Goal: Information Seeking & Learning: Learn about a topic

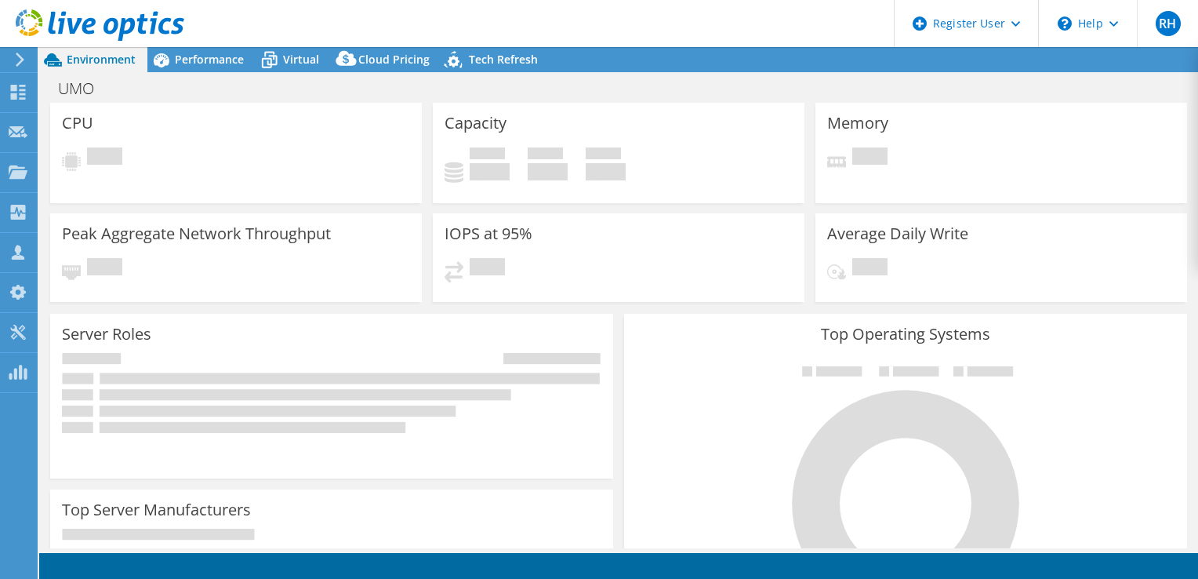
select select "USD"
select select "USEast"
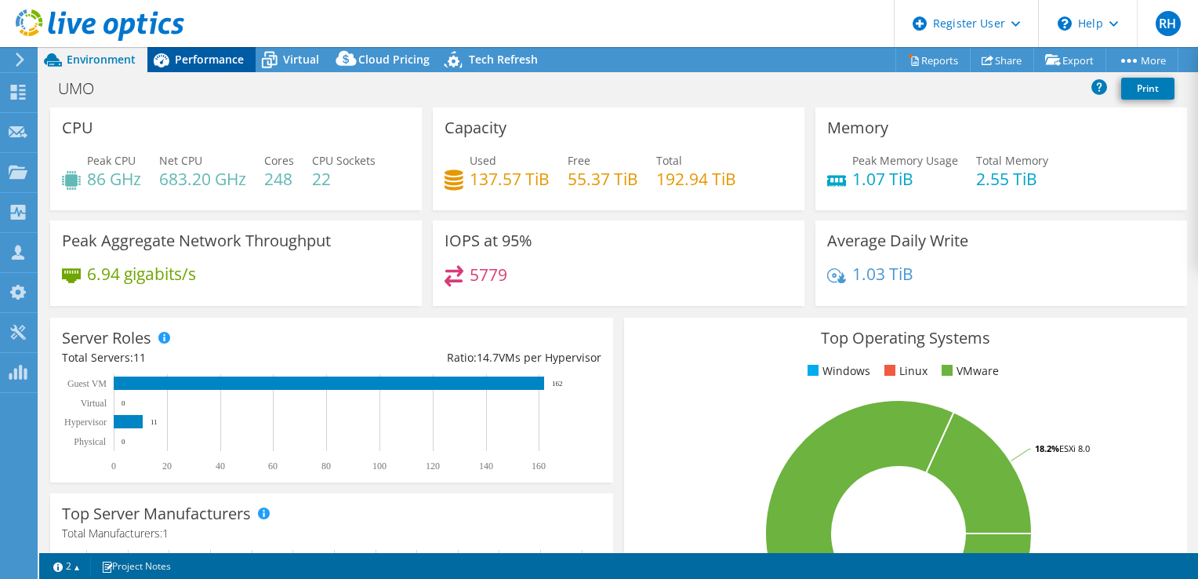
click at [213, 52] on span "Performance" at bounding box center [209, 59] width 69 height 15
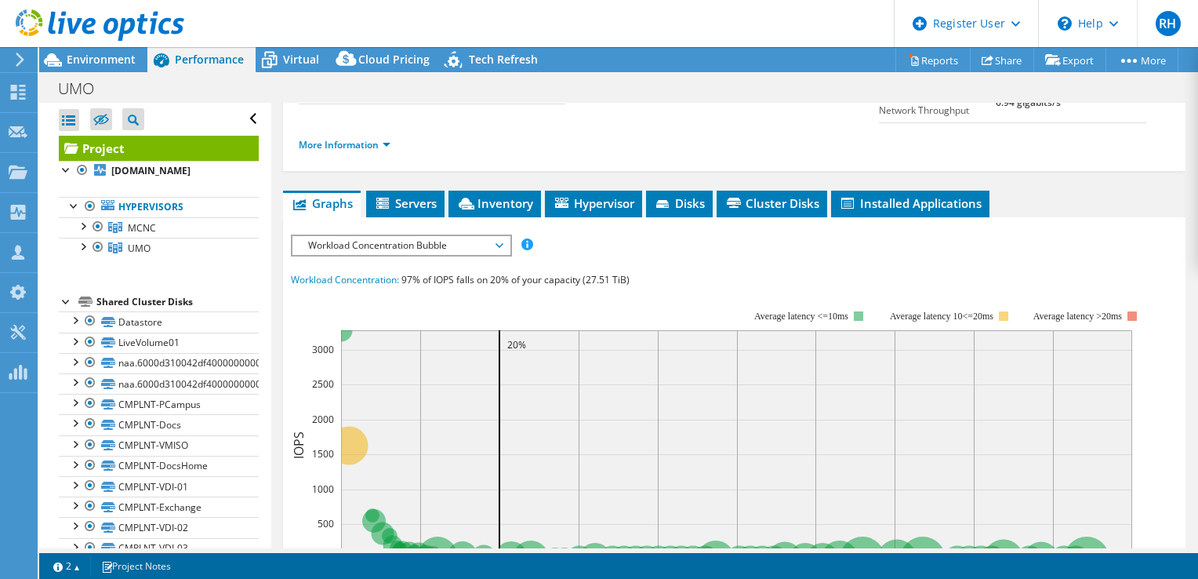
scroll to position [218, 0]
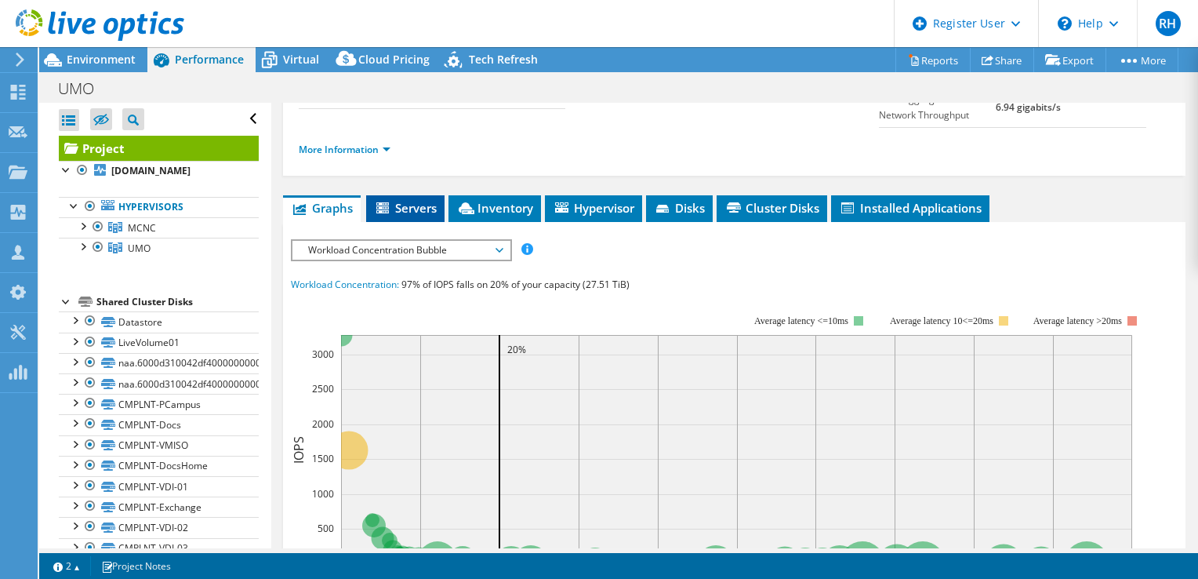
click at [411, 216] on span "Servers" at bounding box center [405, 208] width 63 height 16
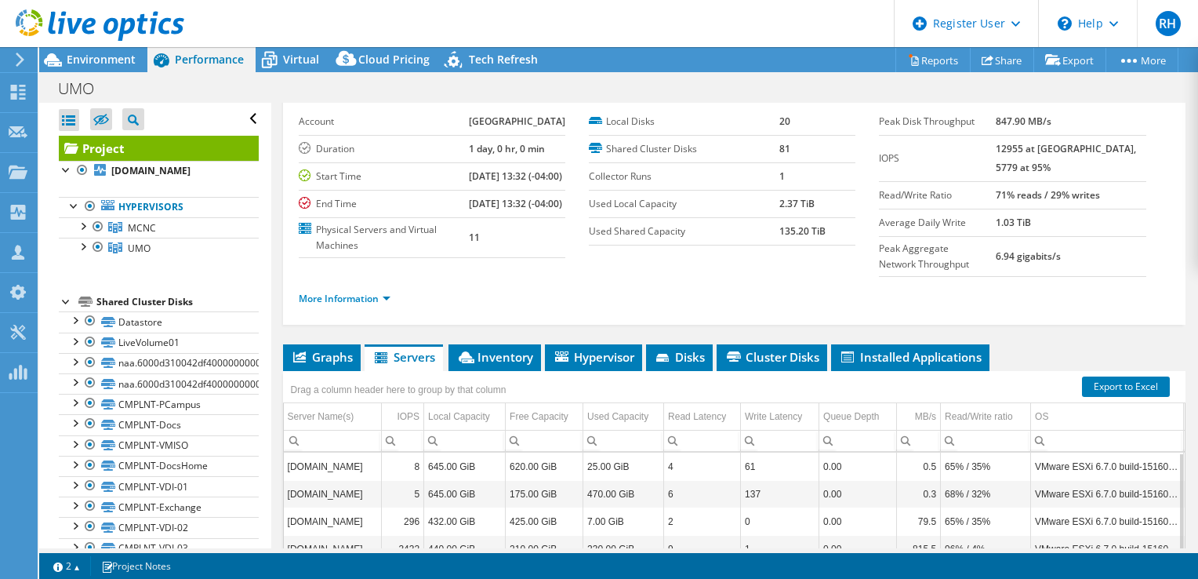
scroll to position [0, 0]
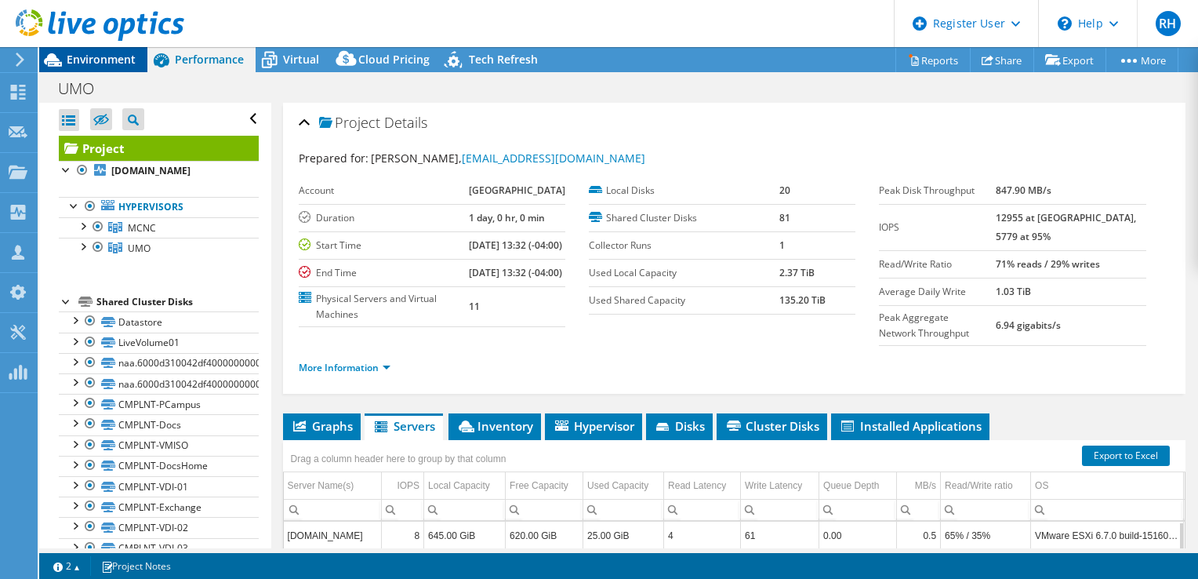
click at [85, 57] on span "Environment" at bounding box center [101, 59] width 69 height 15
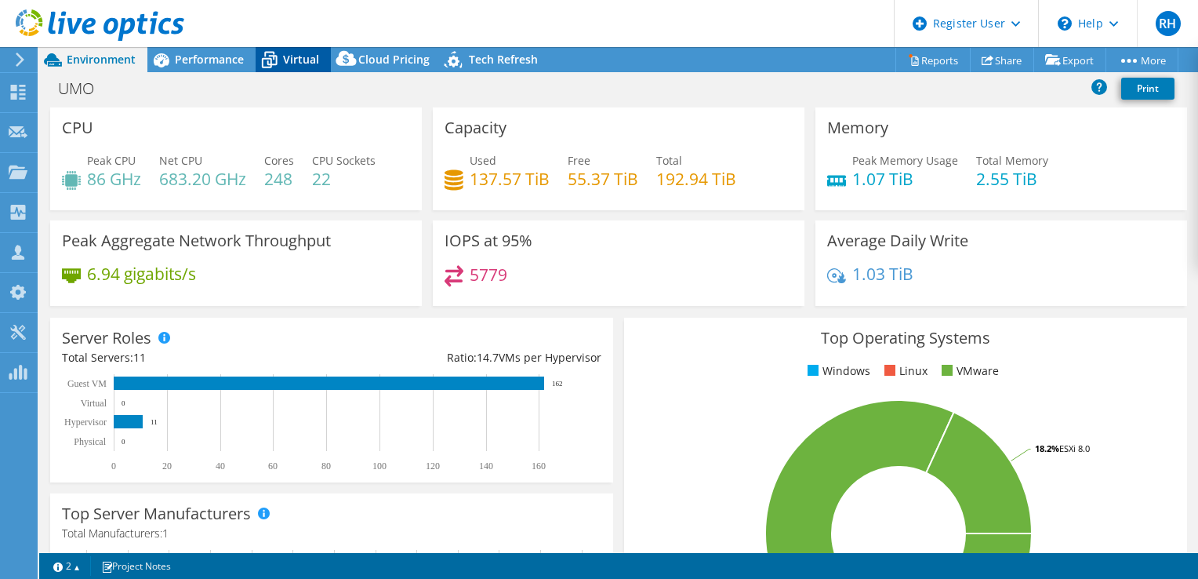
click at [296, 62] on span "Virtual" at bounding box center [301, 59] width 36 height 15
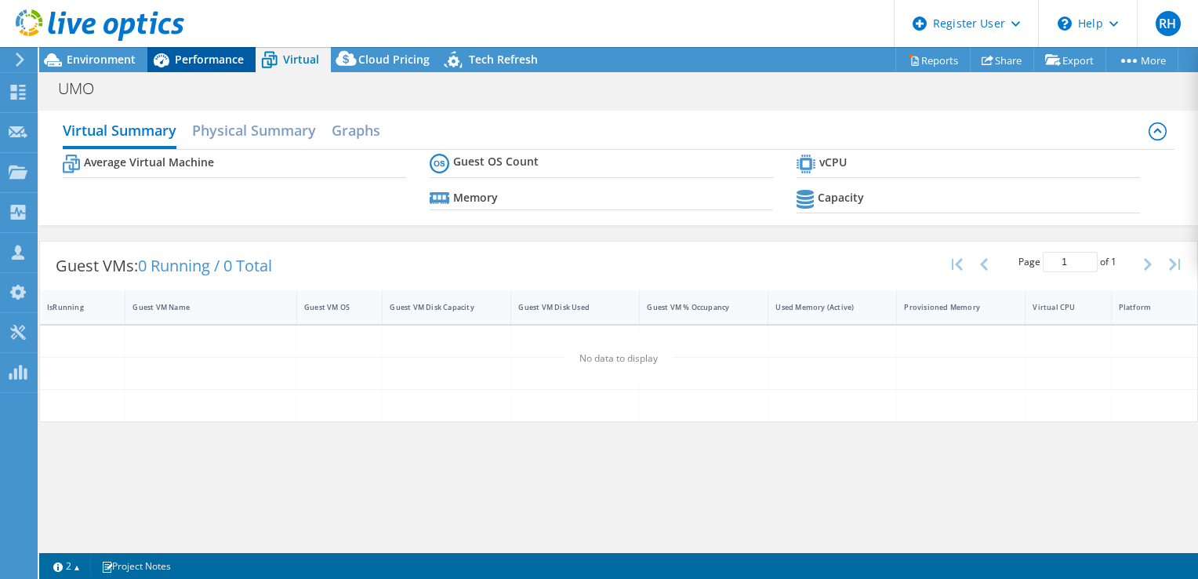
click at [232, 58] on span "Performance" at bounding box center [209, 59] width 69 height 15
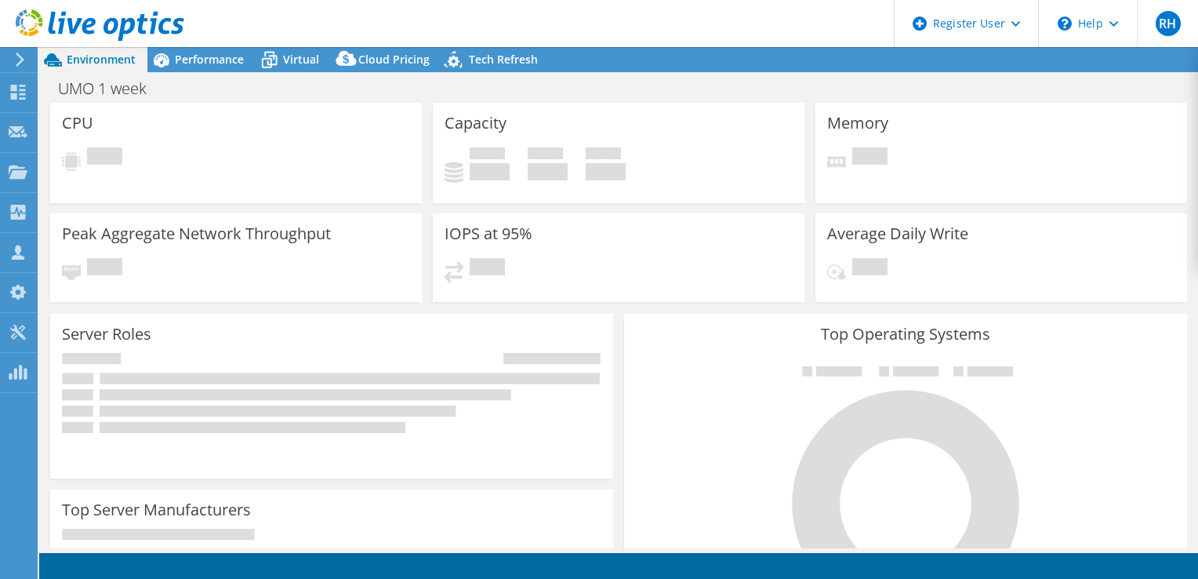
select select "USD"
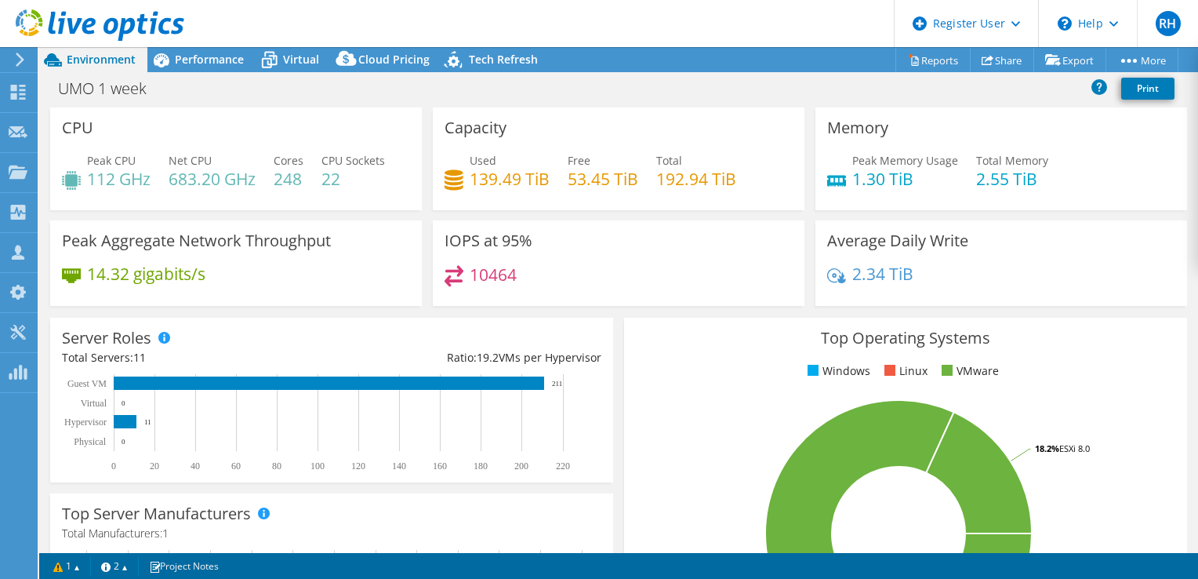
click at [216, 75] on div "UMO 1 week Print" at bounding box center [618, 88] width 1159 height 29
click at [219, 52] on span "Performance" at bounding box center [209, 59] width 69 height 15
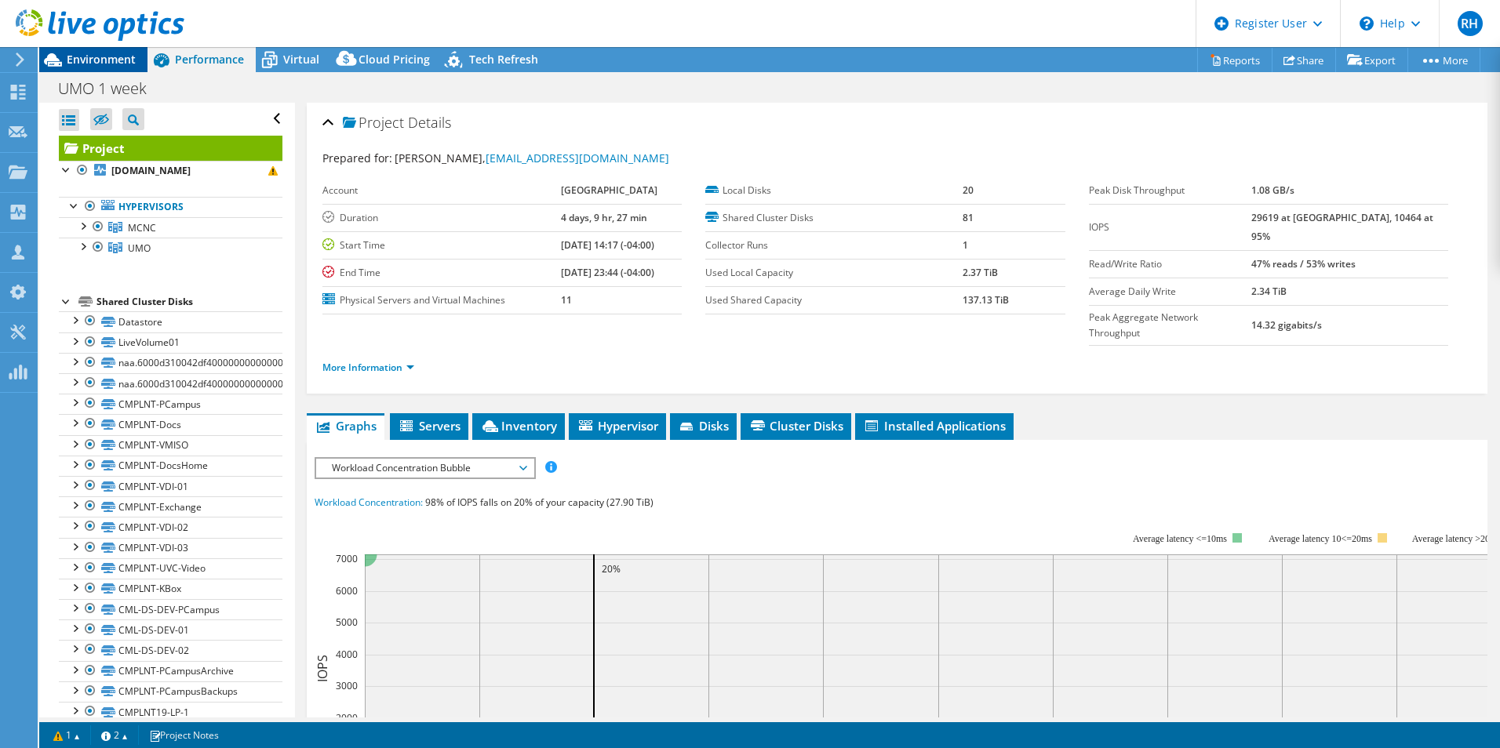
click at [125, 63] on span "Environment" at bounding box center [101, 59] width 69 height 15
